Goal: Information Seeking & Learning: Learn about a topic

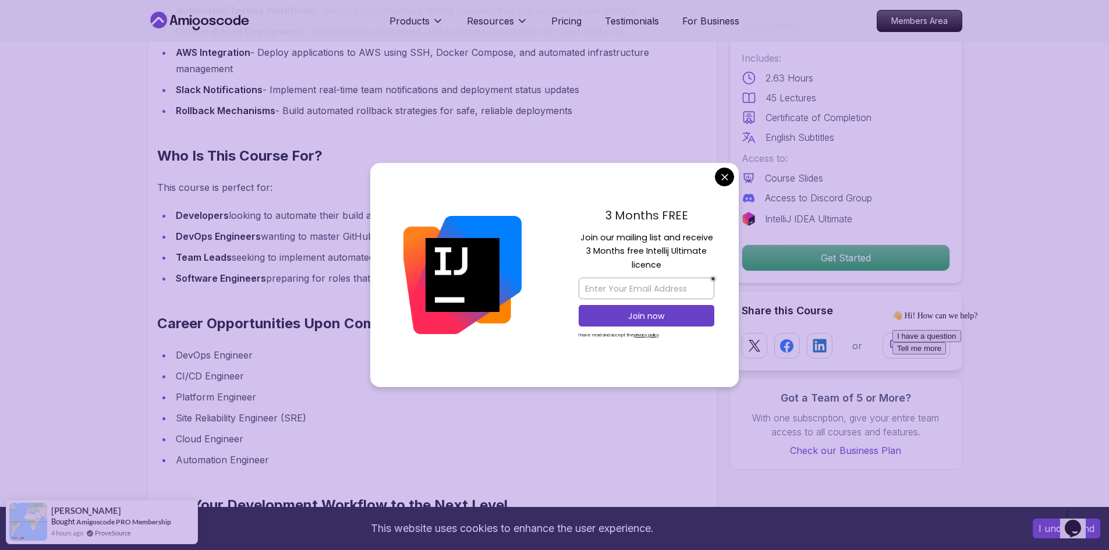
scroll to position [1455, 0]
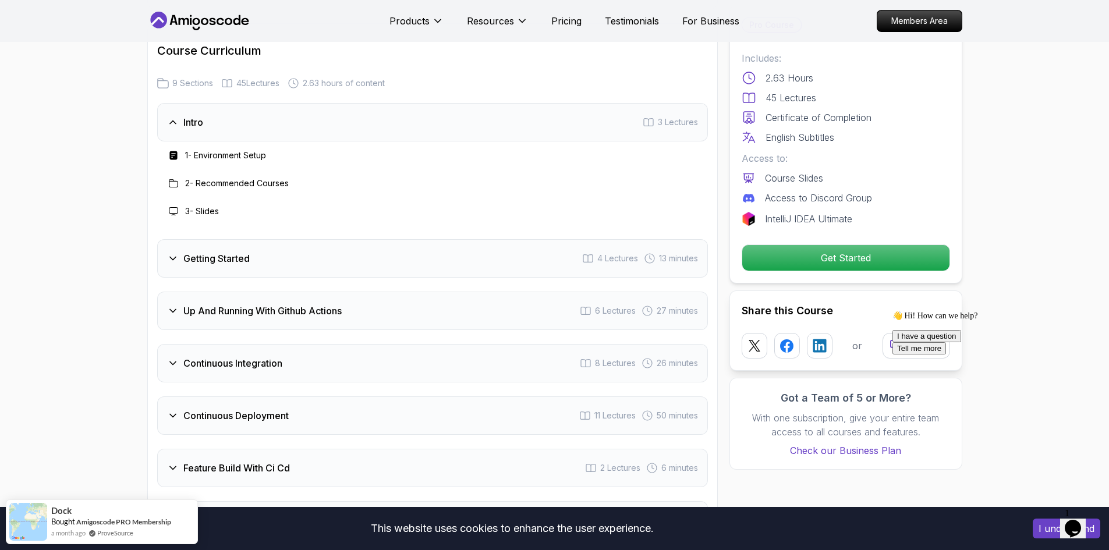
scroll to position [1979, 0]
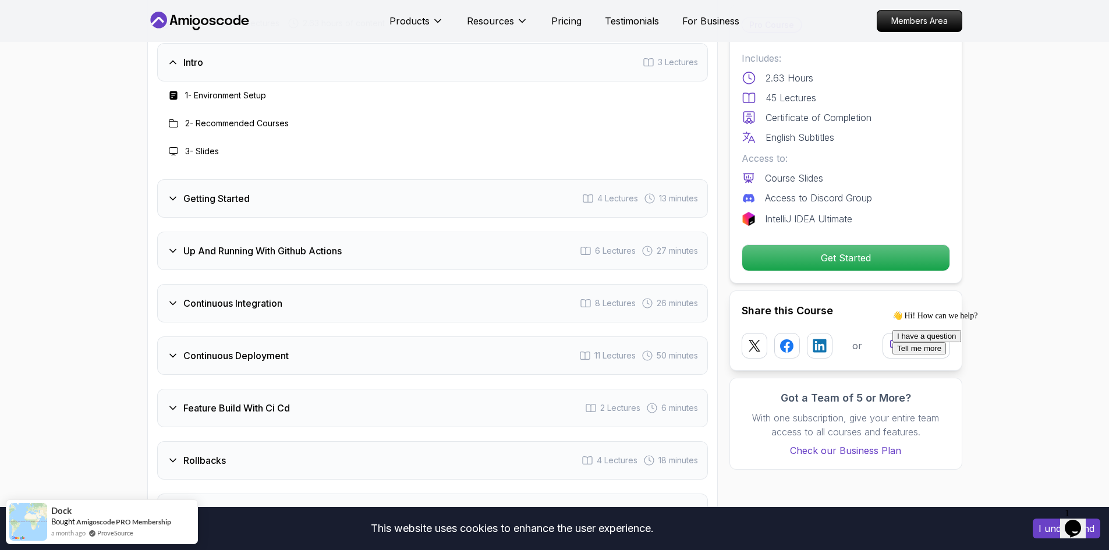
click at [173, 196] on icon at bounding box center [173, 199] width 12 height 12
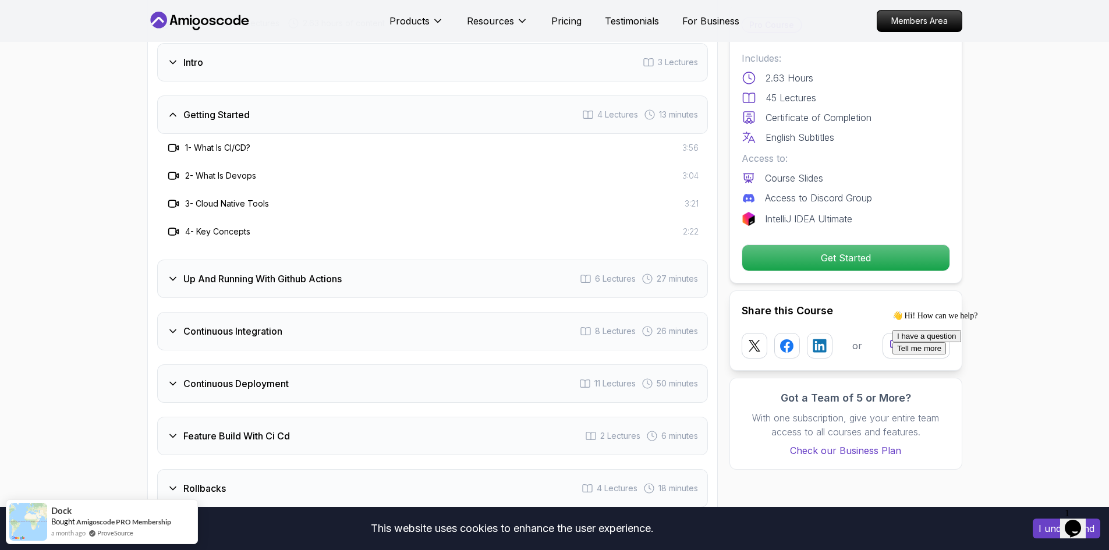
click at [173, 110] on icon at bounding box center [173, 115] width 12 height 12
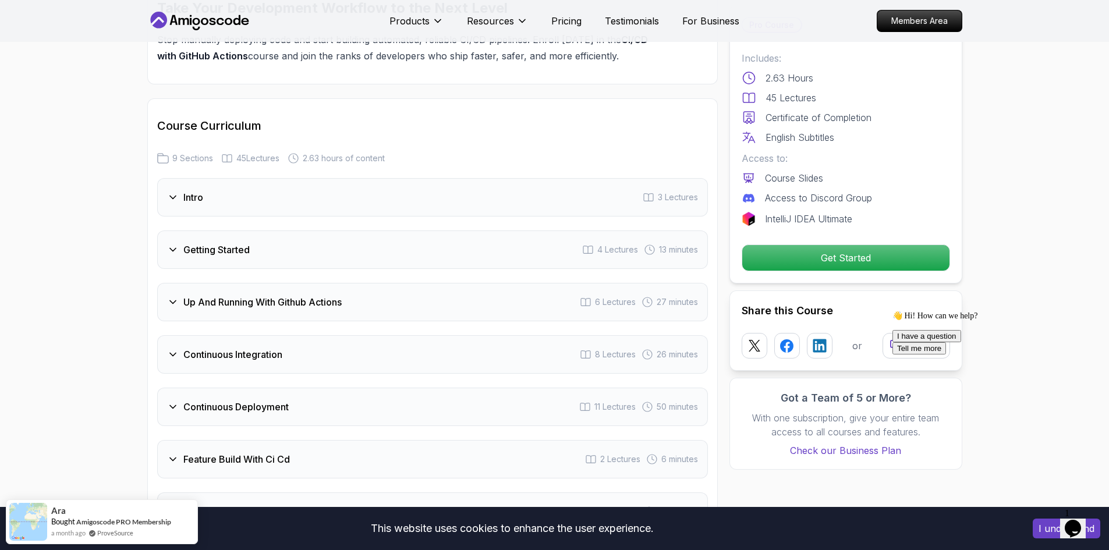
scroll to position [1920, 0]
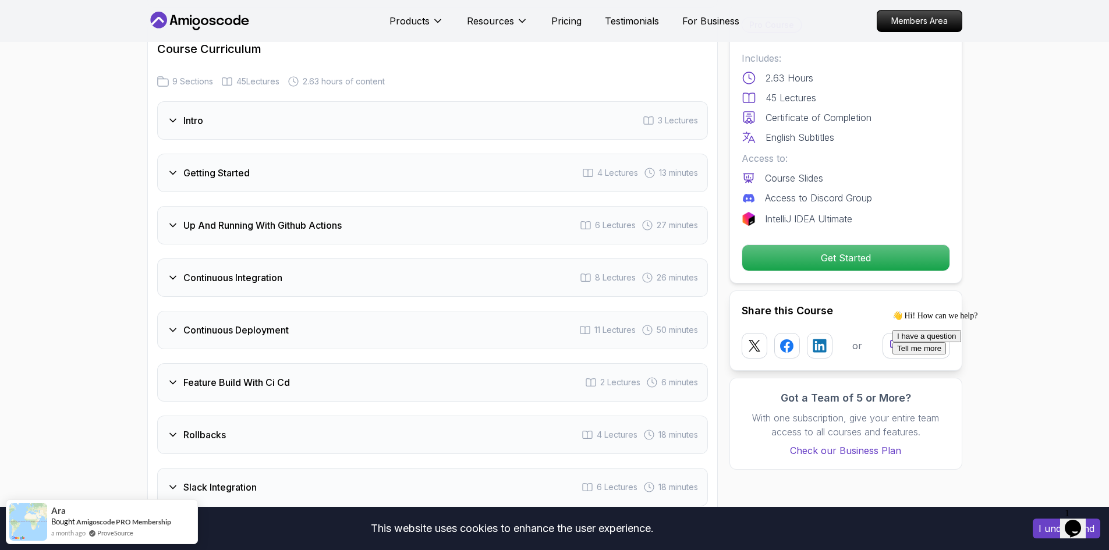
click at [176, 120] on icon at bounding box center [173, 121] width 12 height 12
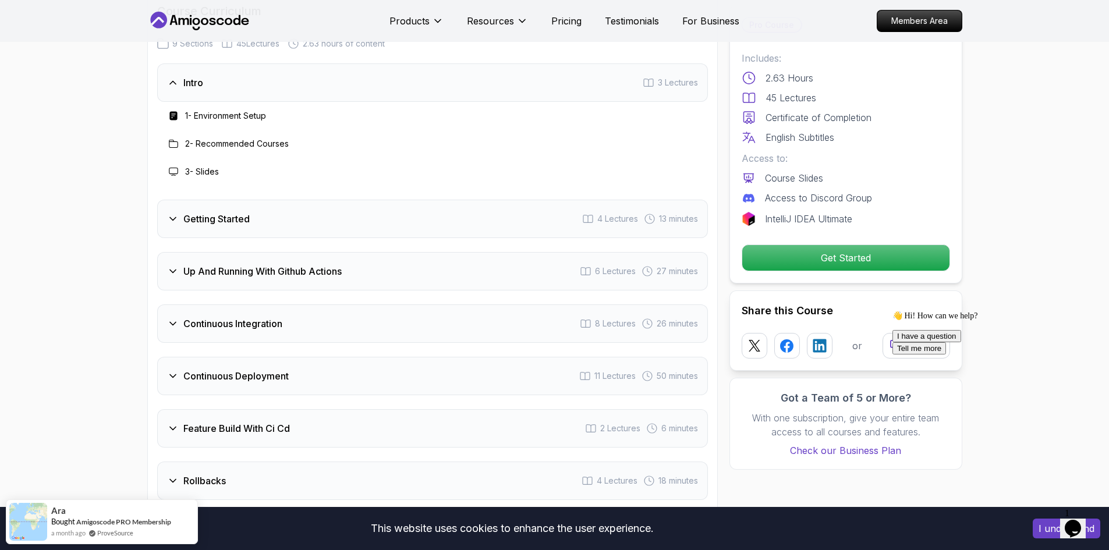
scroll to position [1979, 0]
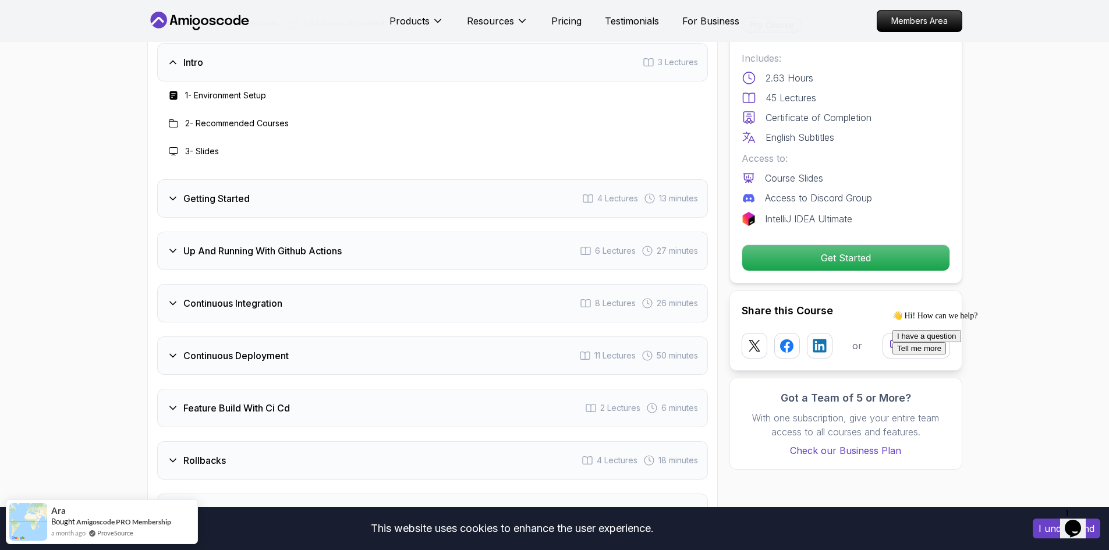
click at [174, 197] on icon at bounding box center [173, 199] width 12 height 12
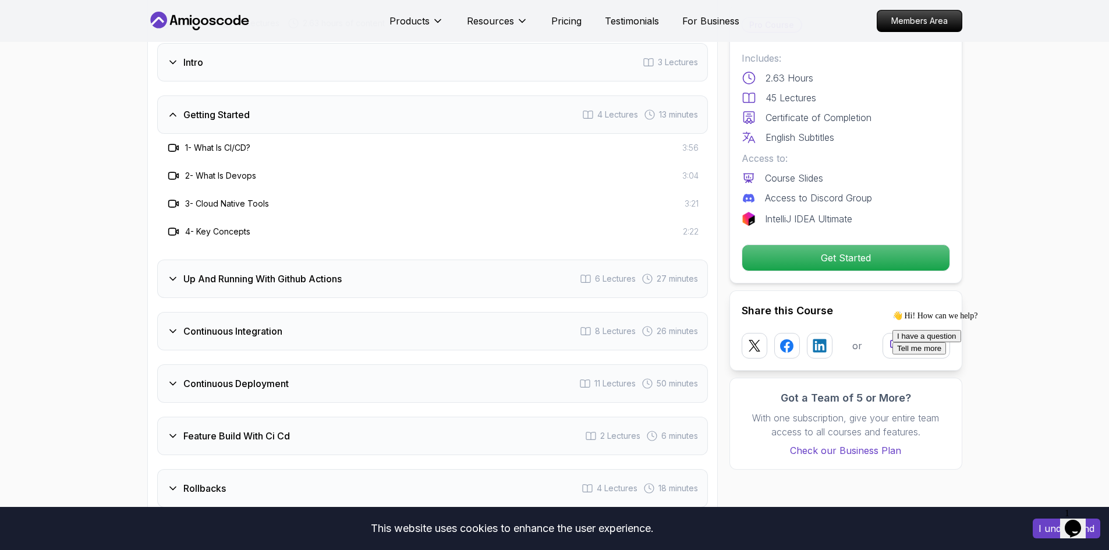
click at [176, 275] on icon at bounding box center [173, 279] width 12 height 12
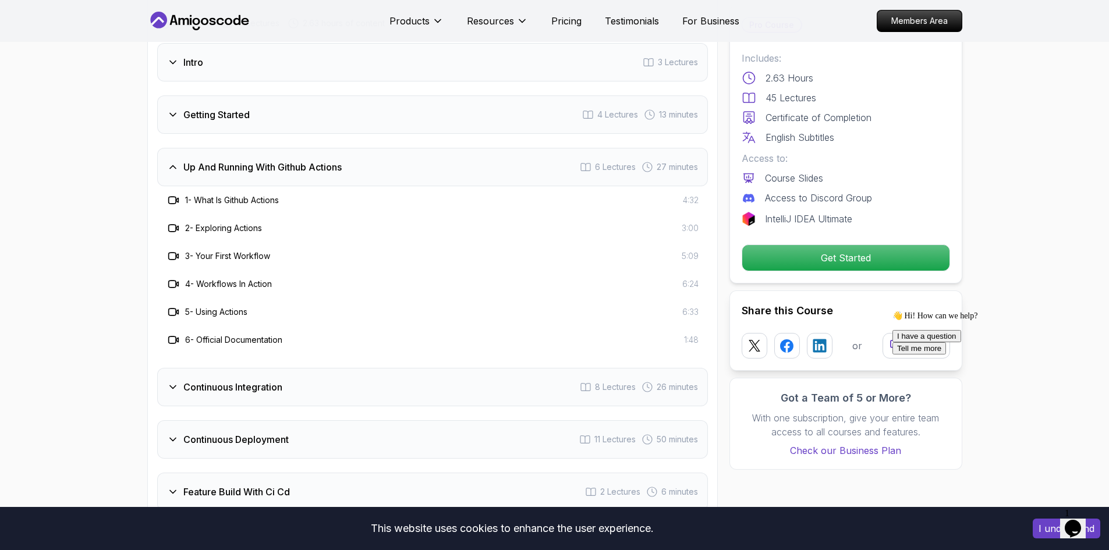
click at [169, 162] on icon at bounding box center [173, 167] width 12 height 12
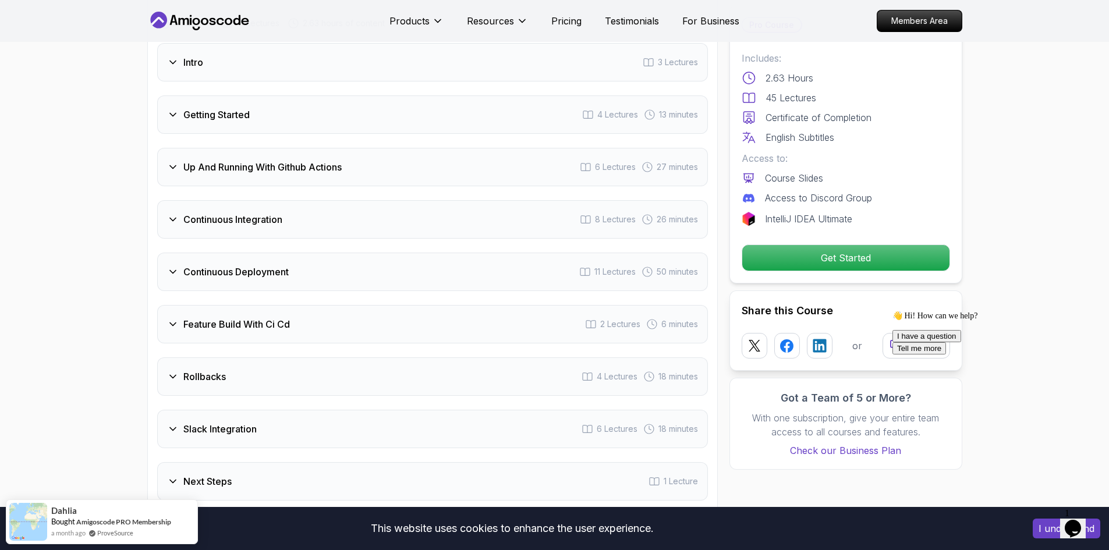
click at [175, 220] on icon at bounding box center [173, 220] width 12 height 12
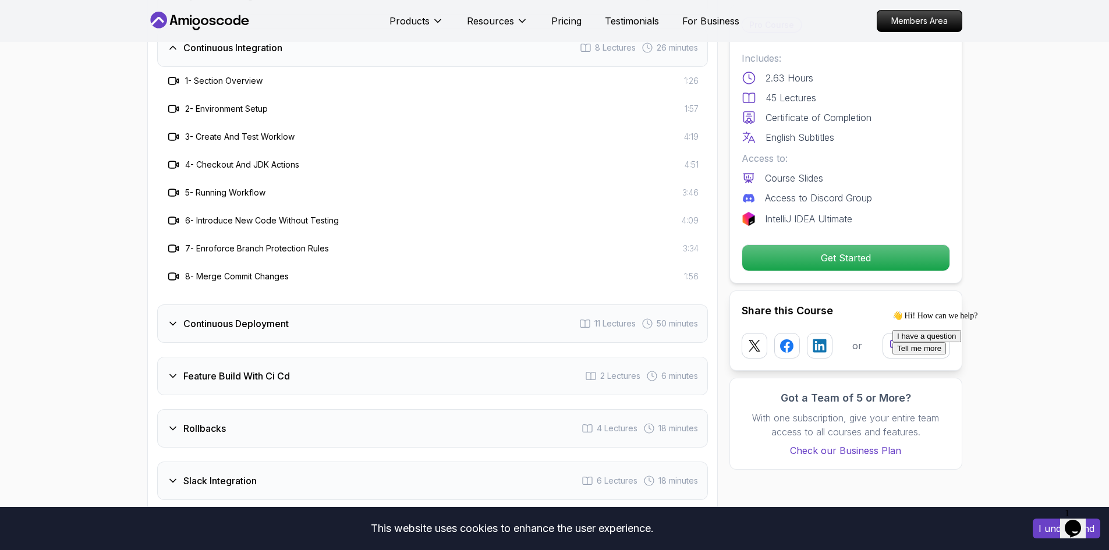
scroll to position [2211, 0]
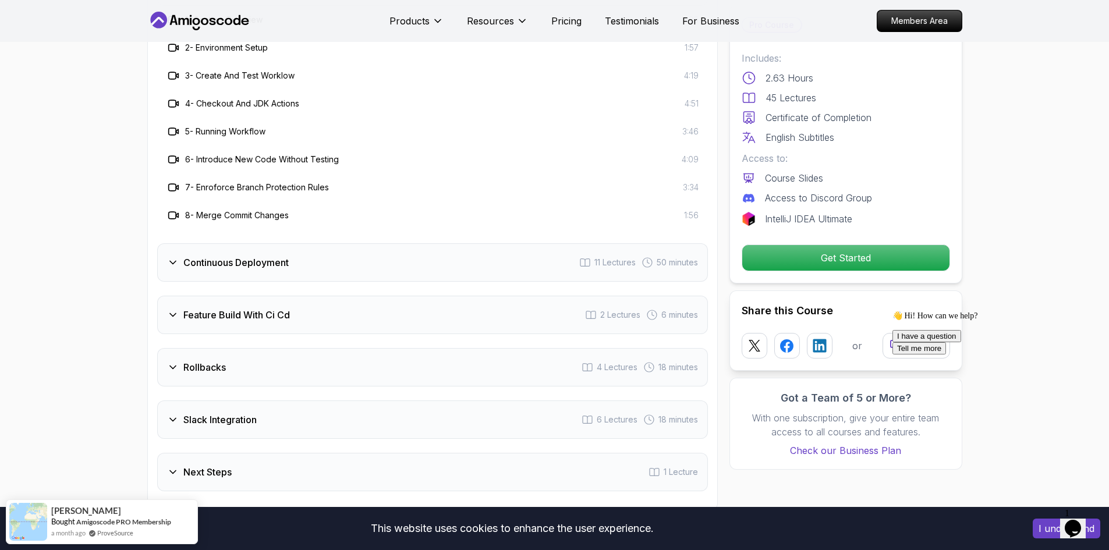
click at [170, 262] on icon at bounding box center [173, 263] width 12 height 12
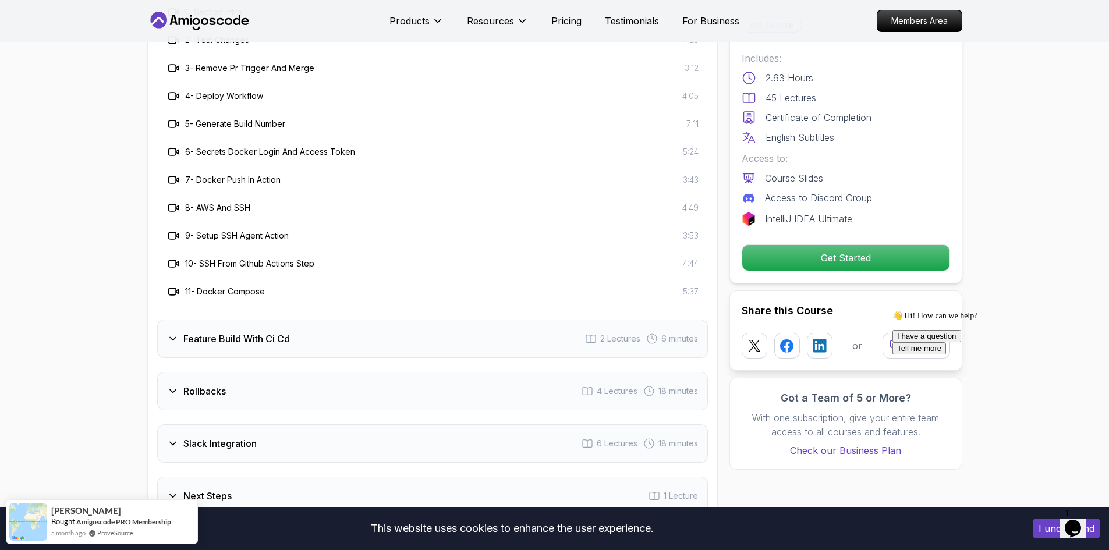
scroll to position [2328, 0]
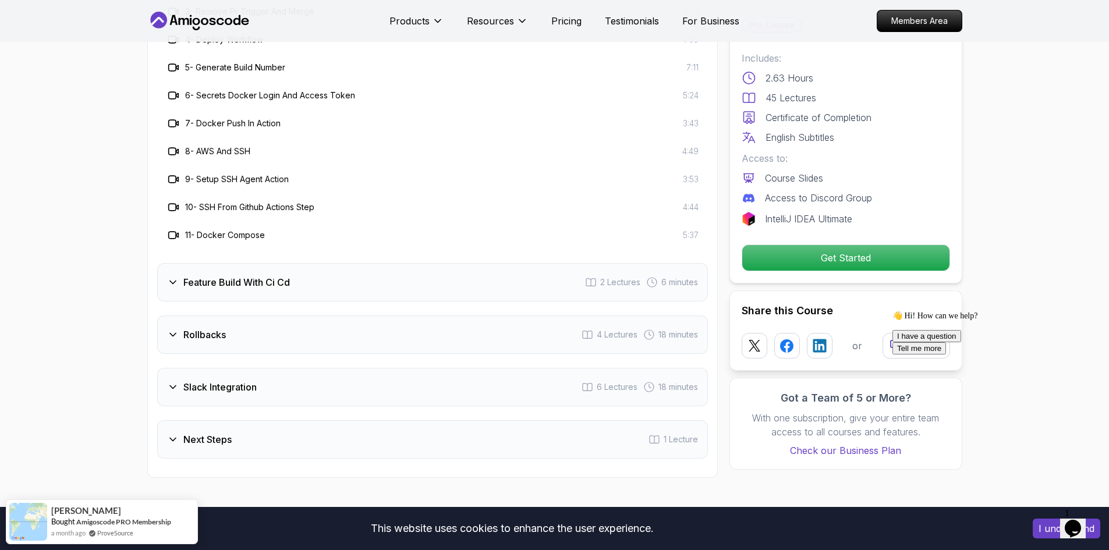
click at [171, 280] on icon at bounding box center [173, 282] width 12 height 12
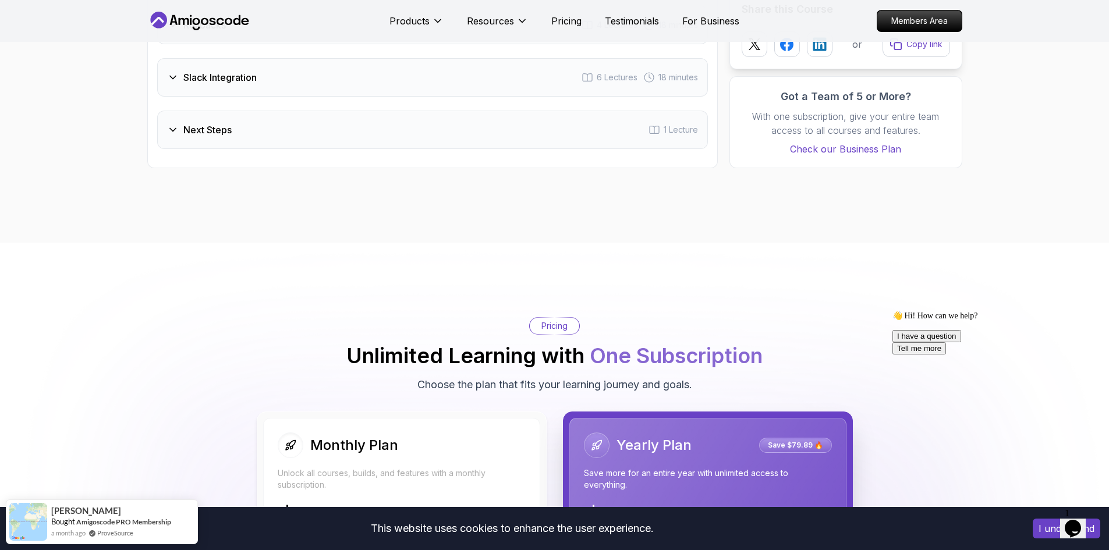
scroll to position [2153, 0]
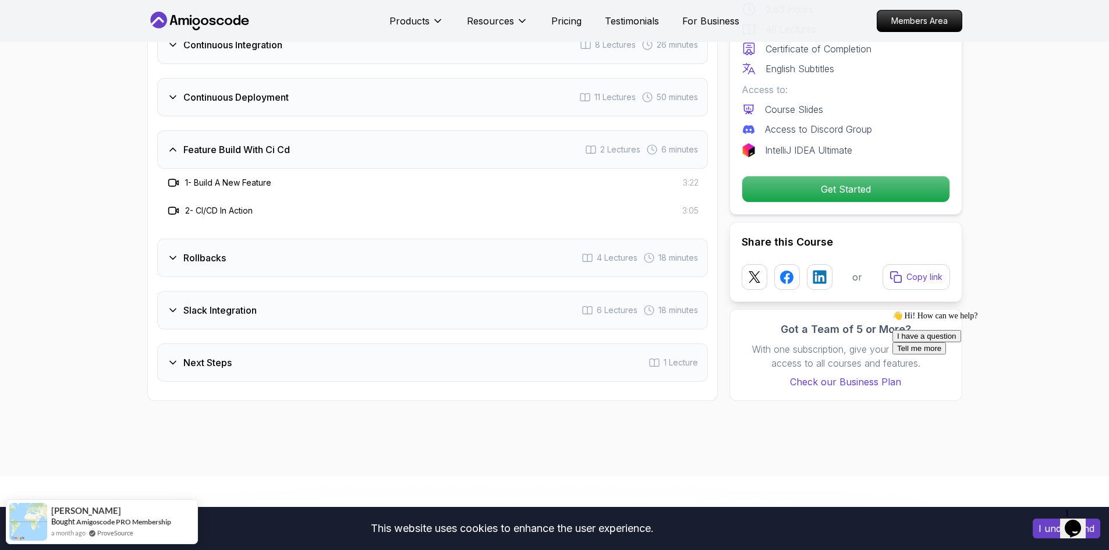
click at [173, 258] on icon at bounding box center [173, 258] width 12 height 12
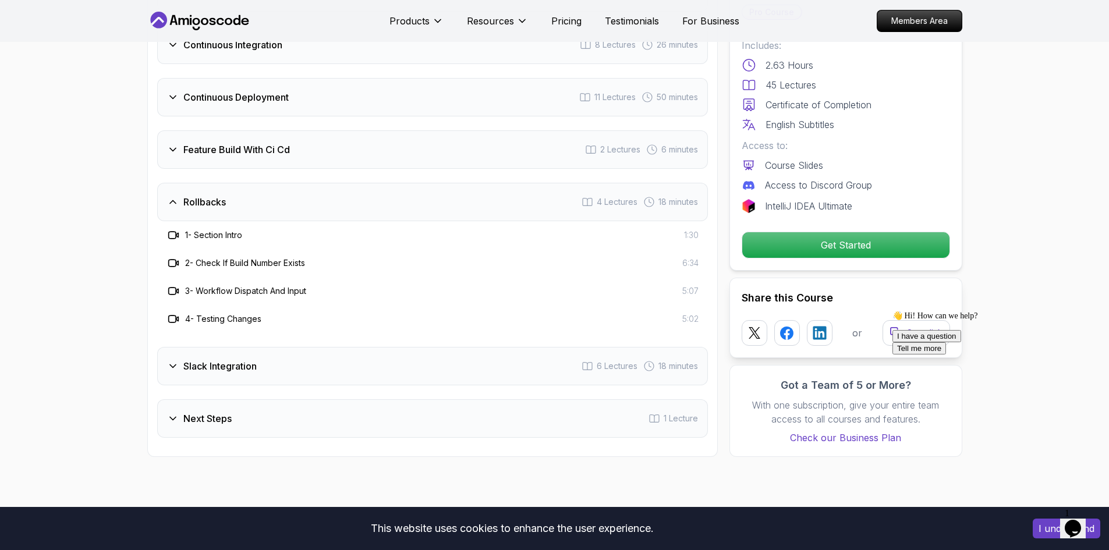
click at [169, 361] on icon at bounding box center [173, 366] width 12 height 12
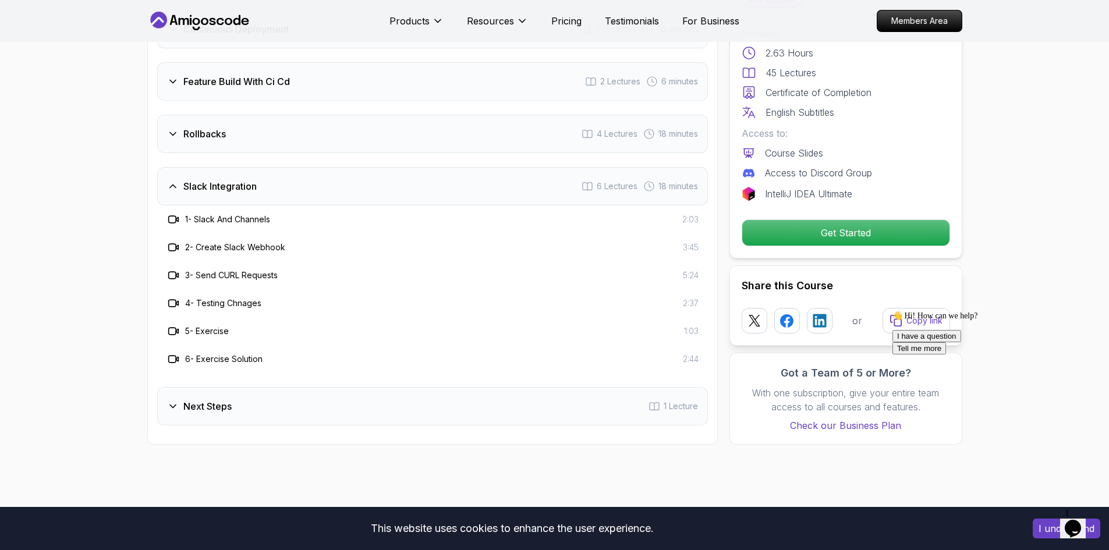
scroll to position [2270, 0]
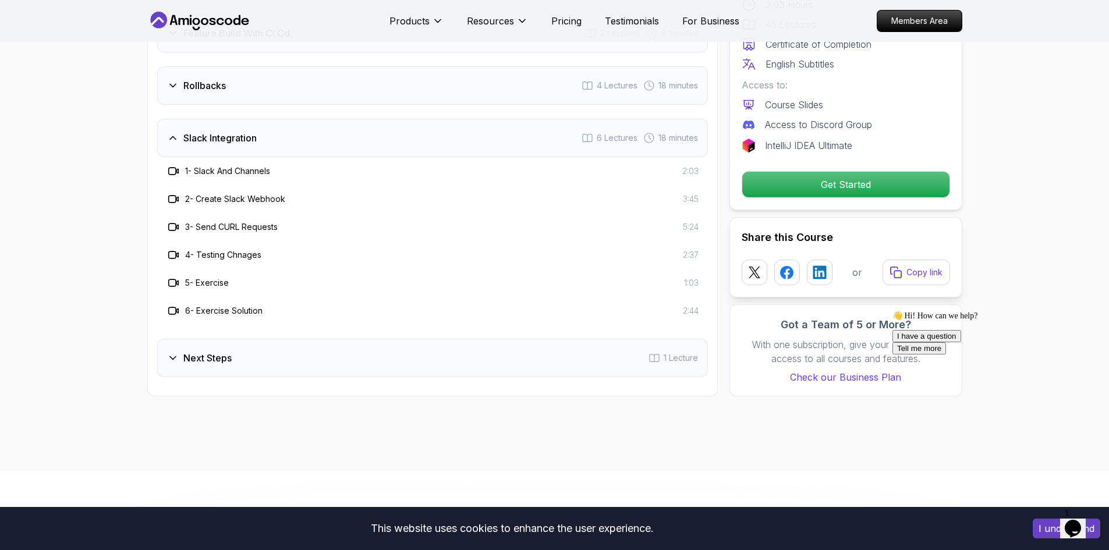
click at [173, 352] on icon at bounding box center [173, 358] width 12 height 12
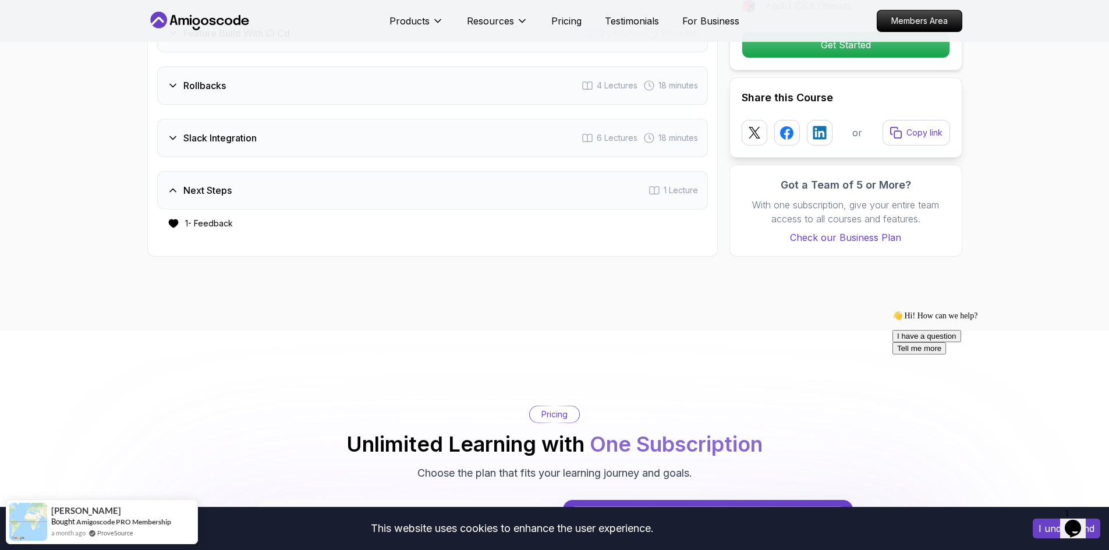
click at [171, 196] on icon at bounding box center [173, 190] width 12 height 12
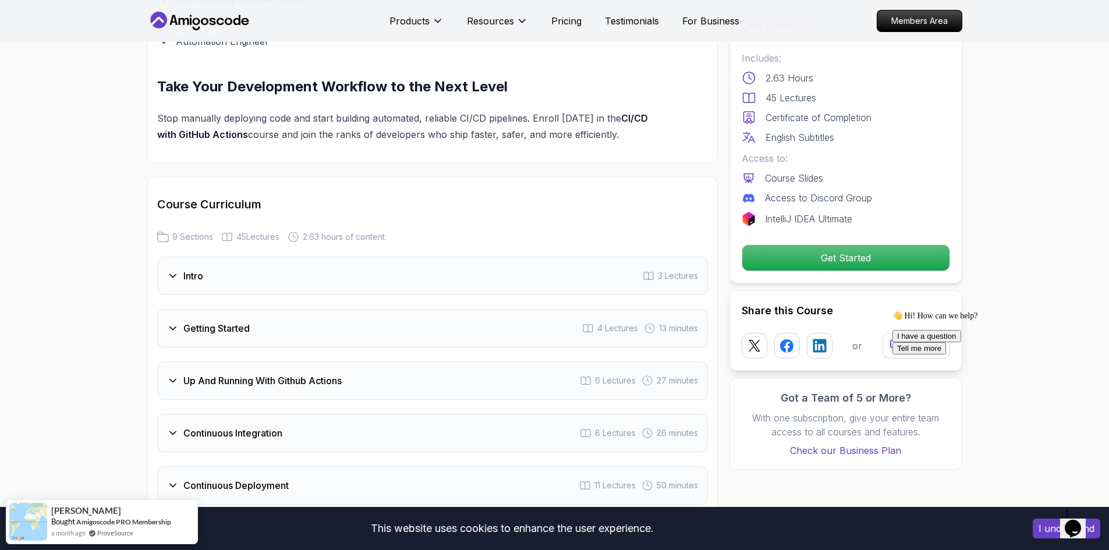
scroll to position [1862, 0]
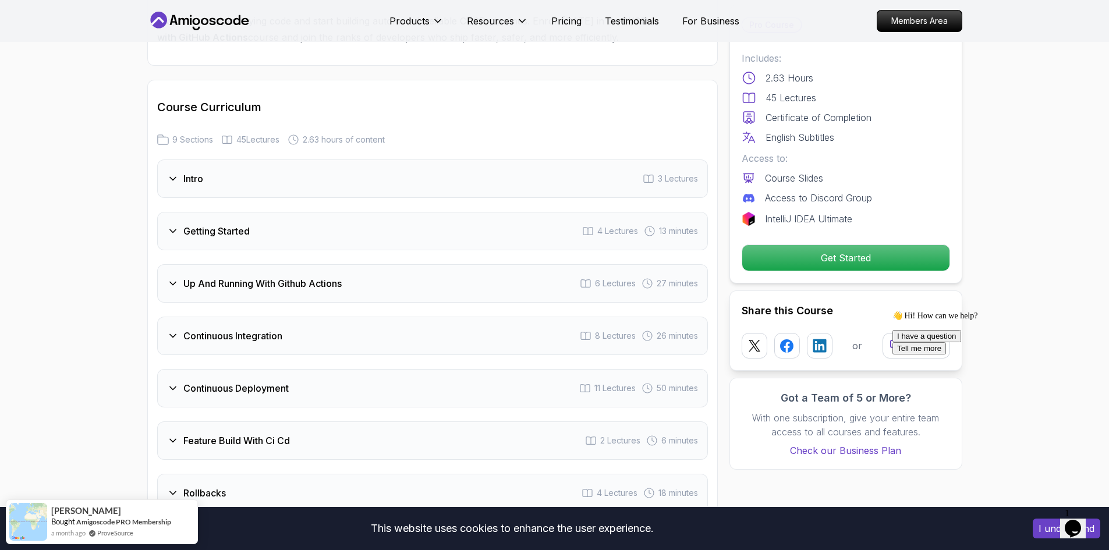
click at [169, 183] on icon at bounding box center [173, 179] width 12 height 12
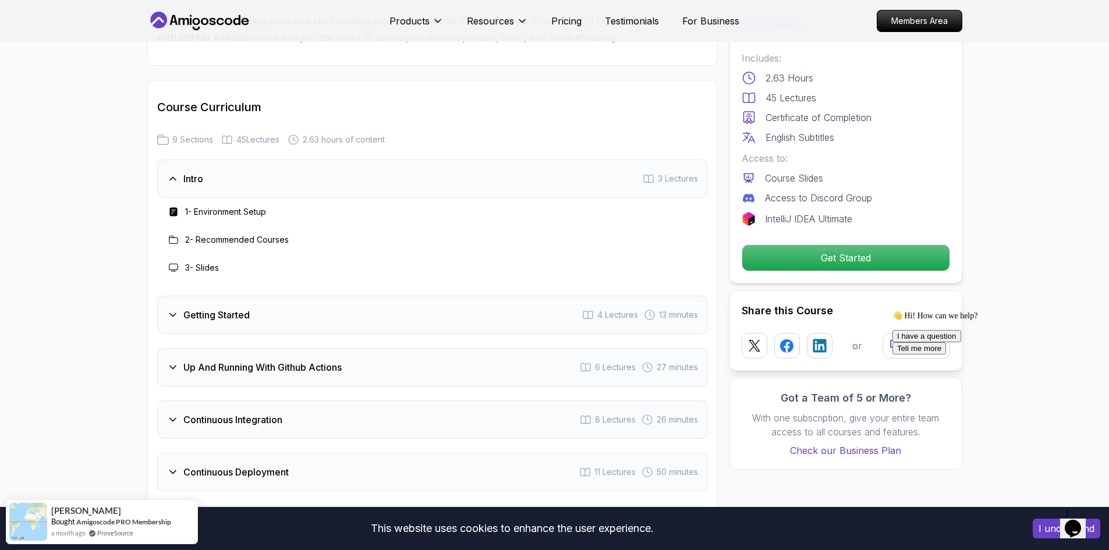
click at [169, 183] on icon at bounding box center [173, 179] width 12 height 12
